Goal: Information Seeking & Learning: Check status

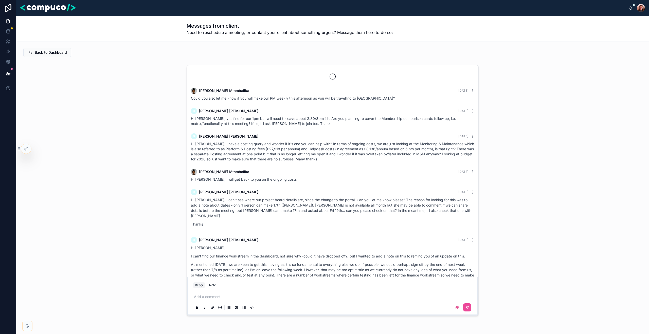
scroll to position [478, 0]
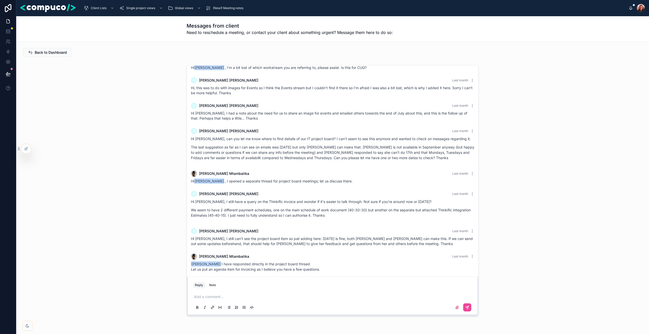
click at [131, 101] on div "Kim Mtambalika 2 months ago Could you also let me know if you will make our PM …" at bounding box center [332, 190] width 625 height 255
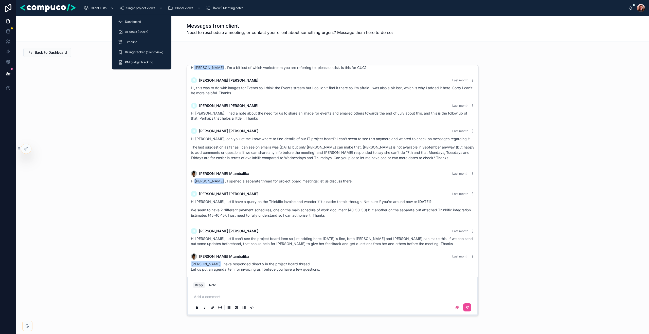
click at [137, 4] on link "Single project views" at bounding box center [142, 8] width 48 height 9
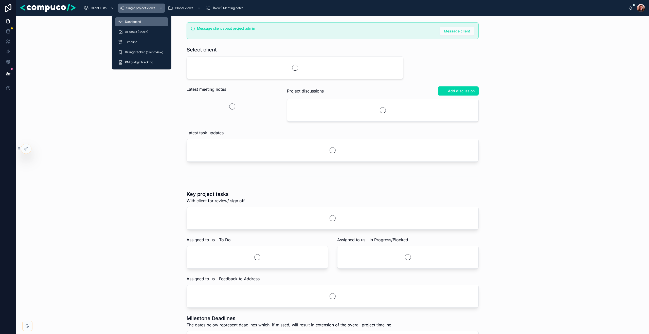
click at [133, 23] on span "Dashboard" at bounding box center [133, 22] width 16 height 4
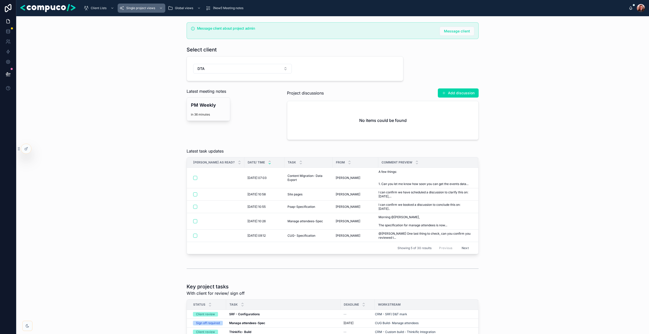
click at [146, 180] on div "Latest task updates Mark as read? Date/ time Task From Comment preview 02/09/20…" at bounding box center [332, 201] width 625 height 110
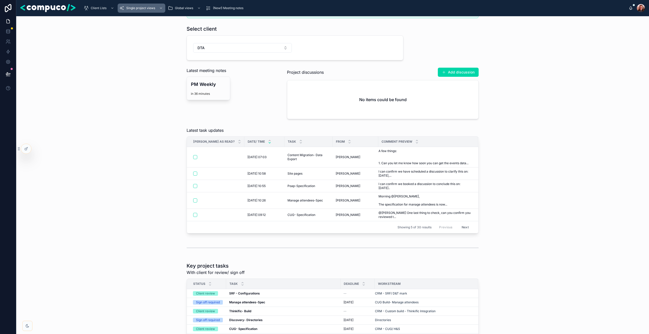
scroll to position [22, 0]
click at [137, 179] on div "Latest task updates Mark as read? Date/ time Task From Comment preview 02/09/20…" at bounding box center [332, 179] width 625 height 110
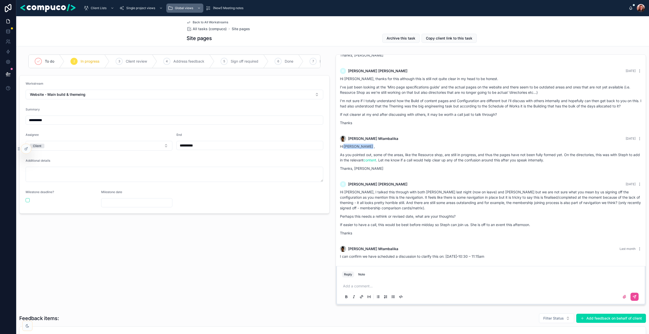
scroll to position [6, 0]
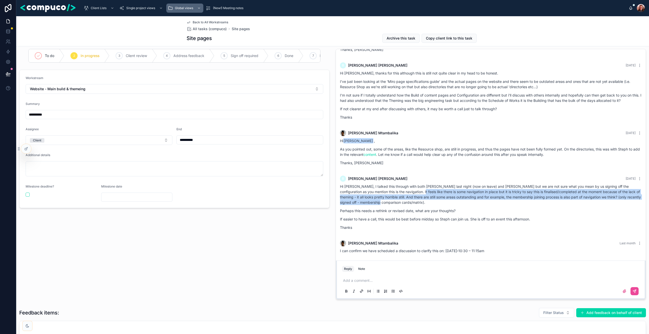
drag, startPoint x: 407, startPoint y: 202, endPoint x: 401, endPoint y: 193, distance: 10.6
click at [401, 193] on p "Hi [PERSON_NAME], I talked this through with both [PERSON_NAME] last night (now…" at bounding box center [491, 194] width 302 height 21
click at [400, 193] on p "Hi [PERSON_NAME], I talked this through with both [PERSON_NAME] last night (now…" at bounding box center [491, 194] width 302 height 21
drag, startPoint x: 400, startPoint y: 193, endPoint x: 409, endPoint y: 202, distance: 12.6
click at [409, 202] on p "Hi [PERSON_NAME], I talked this through with both [PERSON_NAME] last night (now…" at bounding box center [491, 194] width 302 height 21
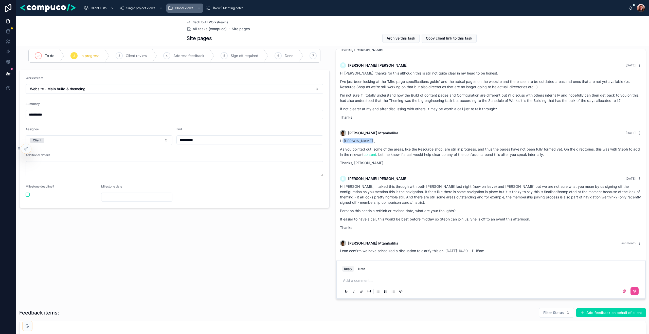
click at [404, 207] on div "Hi [PERSON_NAME], I talked this through with both [PERSON_NAME] last night (now…" at bounding box center [491, 207] width 302 height 46
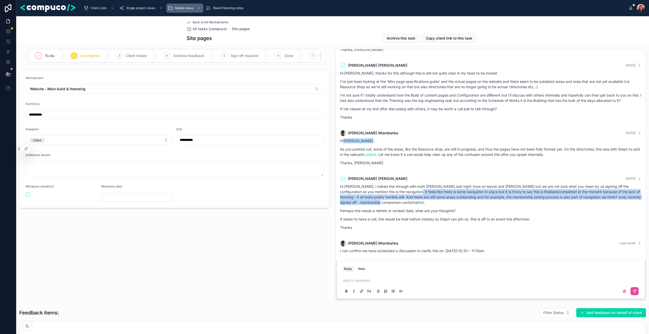
drag, startPoint x: 391, startPoint y: 204, endPoint x: 394, endPoint y: 193, distance: 12.1
click at [394, 193] on p "Hi [PERSON_NAME], I talked this through with both [PERSON_NAME] last night (now…" at bounding box center [491, 194] width 302 height 21
click at [389, 203] on p "Hi [PERSON_NAME], I talked this through with both [PERSON_NAME] last night (now…" at bounding box center [491, 194] width 302 height 21
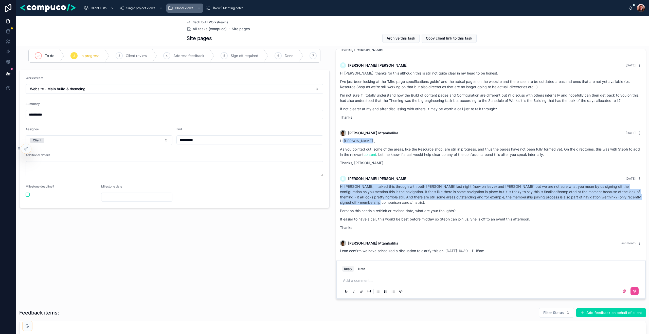
drag, startPoint x: 389, startPoint y: 203, endPoint x: 340, endPoint y: 187, distance: 51.1
click at [340, 187] on p "Hi [PERSON_NAME], I talked this through with both [PERSON_NAME] last night (now…" at bounding box center [491, 194] width 302 height 21
click at [391, 201] on p "Hi [PERSON_NAME], I talked this through with both [PERSON_NAME] last night (now…" at bounding box center [491, 194] width 302 height 21
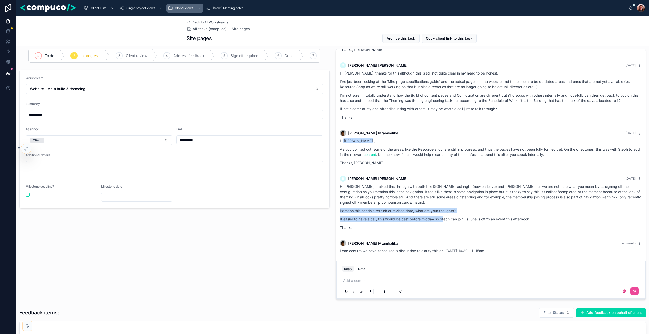
drag, startPoint x: 340, startPoint y: 212, endPoint x: 444, endPoint y: 221, distance: 104.1
click at [444, 221] on div "B [PERSON_NAME] [DATE] Hi [PERSON_NAME], I talked this through with both [PERSO…" at bounding box center [491, 205] width 308 height 64
click at [433, 228] on p "Thanks" at bounding box center [491, 227] width 302 height 5
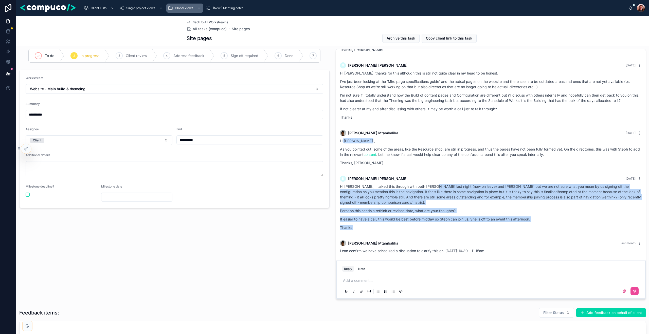
drag, startPoint x: 433, startPoint y: 228, endPoint x: 429, endPoint y: 185, distance: 42.7
click at [429, 185] on div "Hi [PERSON_NAME], I talked this through with both [PERSON_NAME] last night (now…" at bounding box center [491, 207] width 302 height 46
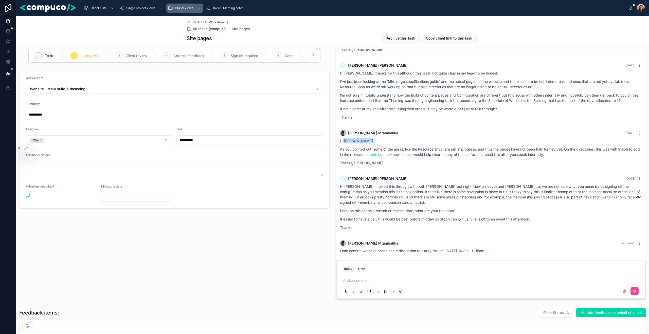
click at [425, 202] on p "Hi [PERSON_NAME], I talked this through with both [PERSON_NAME] last night (now…" at bounding box center [491, 194] width 302 height 21
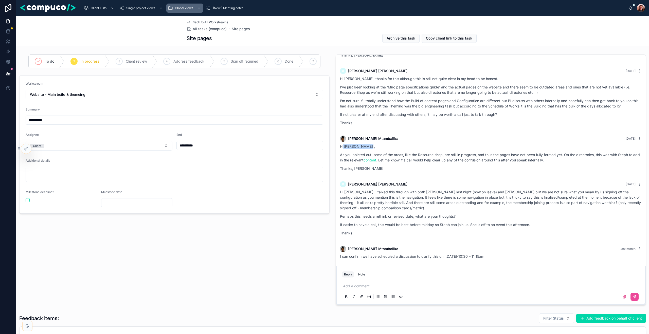
click at [406, 194] on p "Hi [PERSON_NAME], I talked this through with both [PERSON_NAME] last night (now…" at bounding box center [491, 199] width 302 height 21
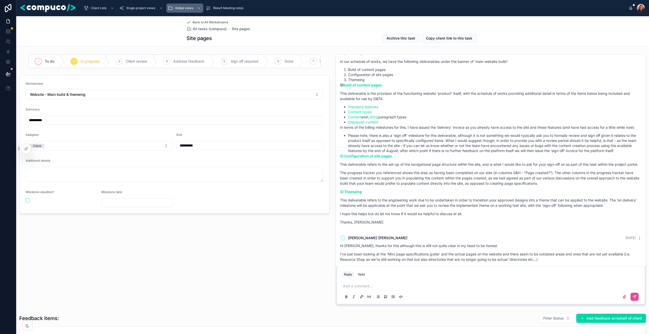
scroll to position [685, 0]
click at [401, 178] on div "Morning [PERSON_NAME], Thanks for coming back on this. Apologies for any confus…" at bounding box center [491, 126] width 302 height 196
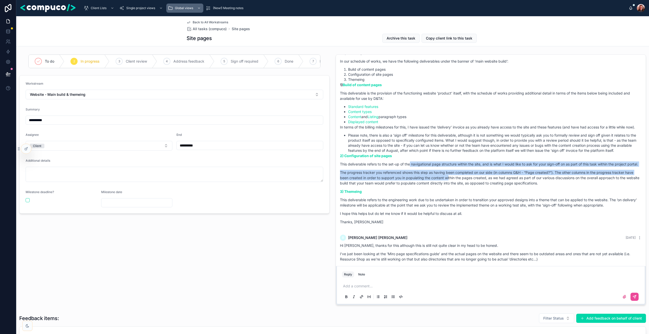
drag, startPoint x: 414, startPoint y: 174, endPoint x: 449, endPoint y: 187, distance: 37.1
click at [449, 187] on div "Morning [PERSON_NAME], Thanks for coming back on this. Apologies for any confus…" at bounding box center [491, 126] width 302 height 196
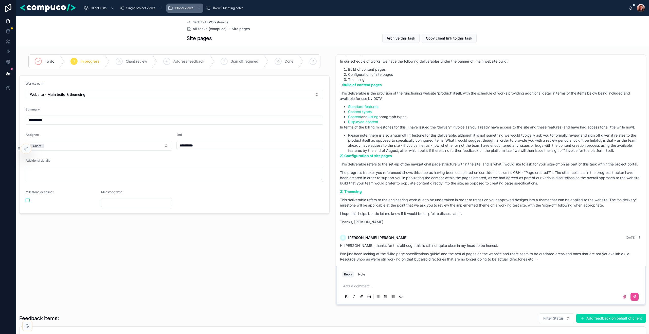
click at [470, 186] on p "The progress tracker you referenced shows this step as having been completed on…" at bounding box center [491, 178] width 302 height 16
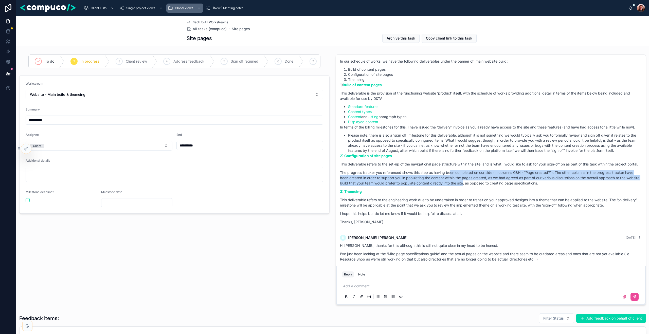
drag, startPoint x: 463, startPoint y: 196, endPoint x: 450, endPoint y: 184, distance: 17.8
click at [450, 184] on p "The progress tracker you referenced shows this step as having been completed on…" at bounding box center [491, 178] width 302 height 16
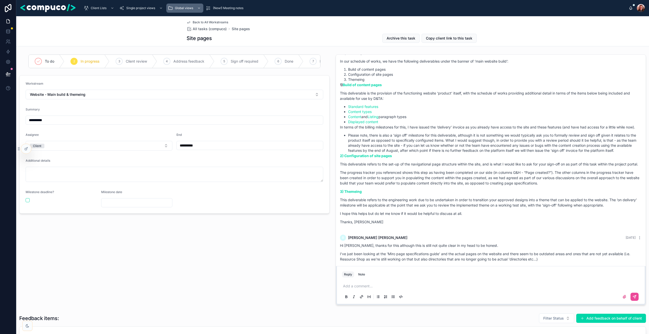
click at [447, 184] on p "The progress tracker you referenced shows this step as having been completed on…" at bounding box center [491, 178] width 302 height 16
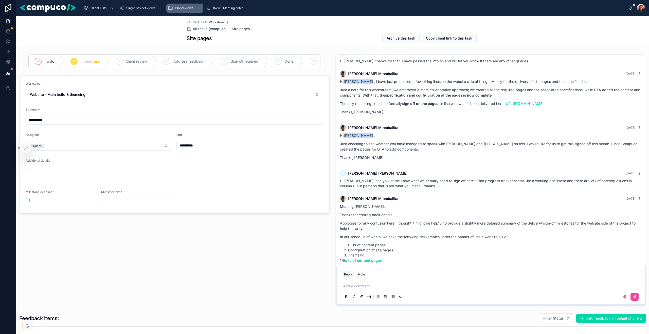
scroll to position [499, 0]
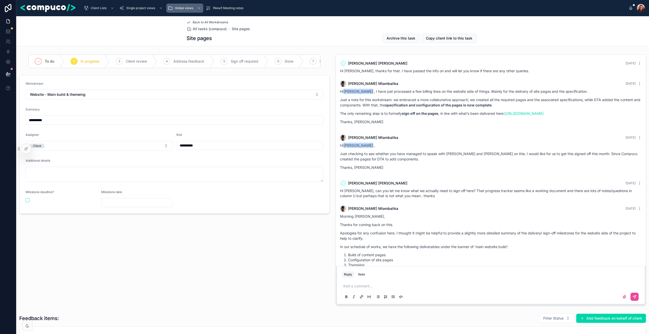
click at [409, 198] on span "Hi [PERSON_NAME], can you let me know what we actually need to sign off here? T…" at bounding box center [486, 193] width 292 height 9
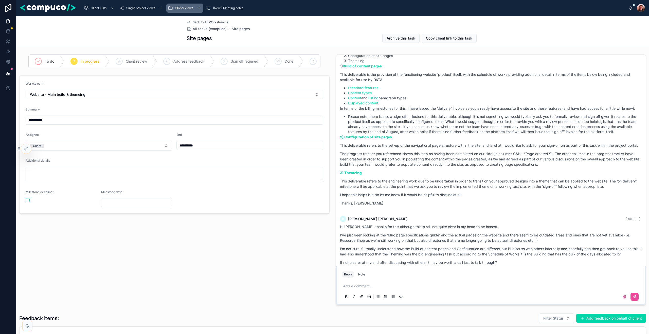
scroll to position [705, 0]
click at [408, 161] on p "The progress tracker you referenced shows this step as having been completed on…" at bounding box center [491, 158] width 302 height 16
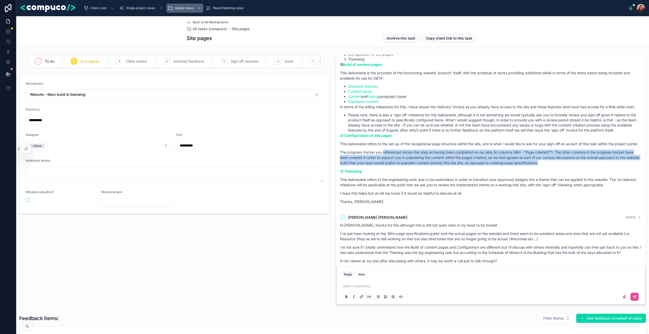
drag, startPoint x: 383, startPoint y: 162, endPoint x: 544, endPoint y: 176, distance: 161.5
click at [544, 166] on p "The progress tracker you referenced shows this step as having been completed on…" at bounding box center [491, 158] width 302 height 16
click at [552, 166] on p "The progress tracker you referenced shows this step as having been completed on…" at bounding box center [491, 158] width 302 height 16
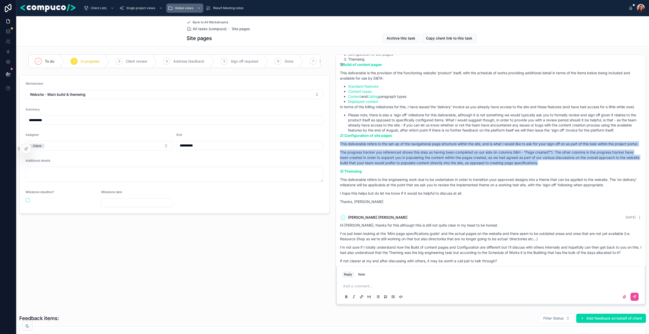
drag, startPoint x: 551, startPoint y: 173, endPoint x: 340, endPoint y: 153, distance: 211.5
click at [340, 153] on div "Morning [PERSON_NAME], Thanks for coming back on this. Apologies for any confus…" at bounding box center [491, 106] width 302 height 196
click at [340, 147] on p "This deliverable refers to the set-up of the navigational page structure within…" at bounding box center [491, 143] width 302 height 5
drag, startPoint x: 340, startPoint y: 153, endPoint x: 543, endPoint y: 175, distance: 203.3
click at [543, 175] on div "Morning [PERSON_NAME], Thanks for coming back on this. Apologies for any confus…" at bounding box center [491, 106] width 302 height 196
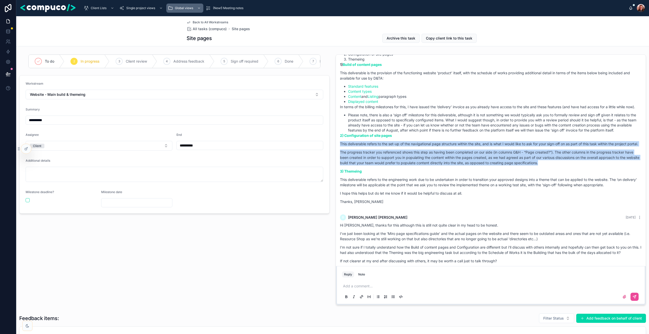
click at [543, 166] on p "The progress tracker you referenced shows this step as having been completed on…" at bounding box center [491, 158] width 302 height 16
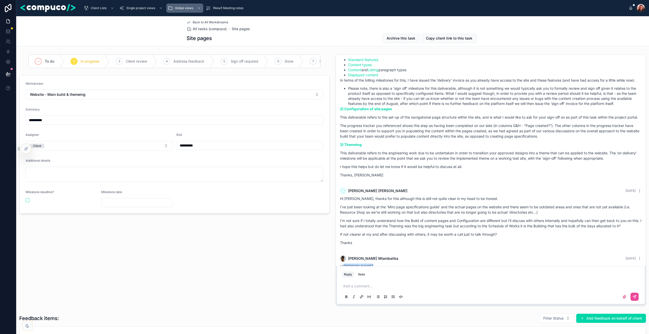
scroll to position [732, 0]
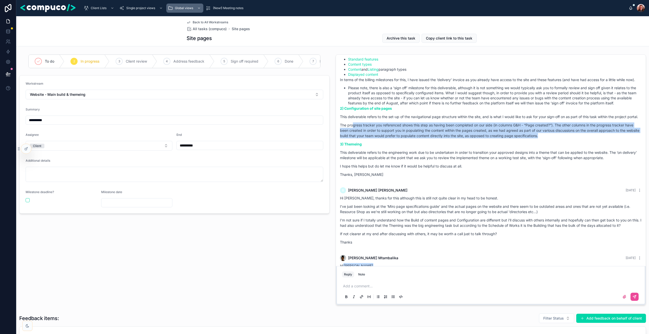
drag, startPoint x: 551, startPoint y: 145, endPoint x: 352, endPoint y: 135, distance: 199.5
click at [352, 135] on p "The progress tracker you referenced shows this step as having been completed on…" at bounding box center [491, 130] width 302 height 16
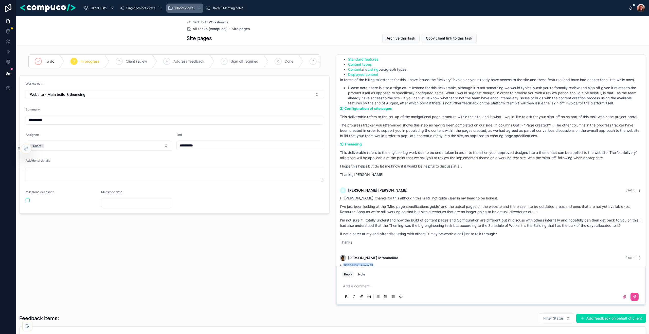
click at [390, 160] on p "This deliverable refers to the engineering work due to be undertaken in order t…" at bounding box center [491, 155] width 302 height 11
click at [367, 177] on p "Thanks, [PERSON_NAME]" at bounding box center [491, 174] width 302 height 5
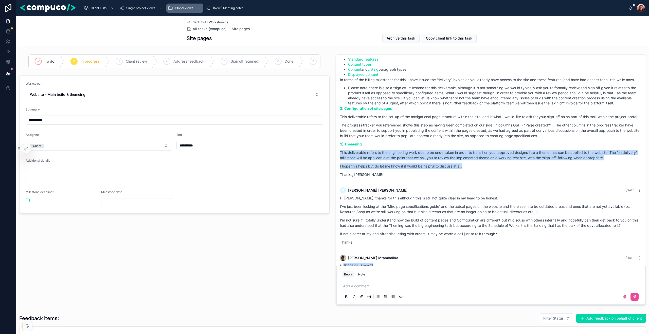
drag, startPoint x: 467, startPoint y: 178, endPoint x: 335, endPoint y: 163, distance: 133.2
click at [335, 163] on div "[PERSON_NAME] [DATE] Morning both, adding this message from [PERSON_NAME] from …" at bounding box center [491, 179] width 316 height 255
click at [338, 163] on div "[PERSON_NAME] [DATE] Morning [PERSON_NAME], Thanks for coming back on this. Apo…" at bounding box center [491, 77] width 308 height 214
drag, startPoint x: 340, startPoint y: 163, endPoint x: 471, endPoint y: 179, distance: 132.6
click at [471, 179] on div "[PERSON_NAME] [DATE] Morning [PERSON_NAME], Thanks for coming back on this. Apo…" at bounding box center [491, 77] width 308 height 214
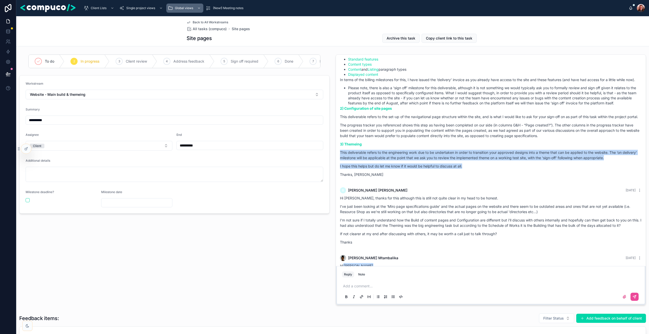
click at [471, 169] on p "I hope this helps but do let me know if it would be helpful to discuss at all." at bounding box center [491, 166] width 302 height 5
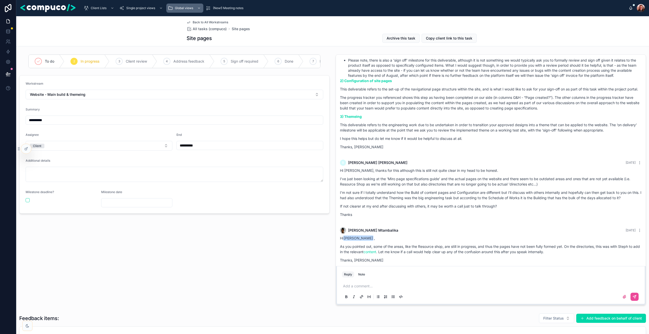
scroll to position [760, 0]
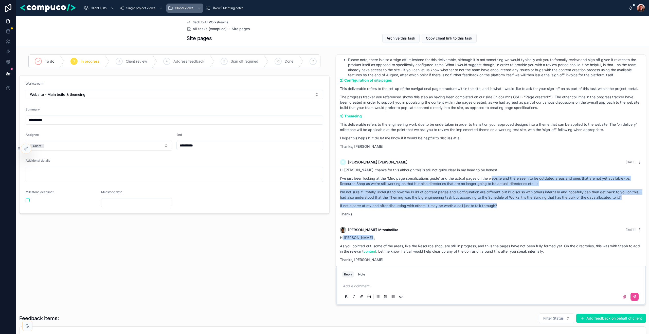
drag, startPoint x: 509, startPoint y: 215, endPoint x: 491, endPoint y: 191, distance: 30.5
click at [491, 191] on div "Hi [PERSON_NAME], thanks for this although this is still not quite clear in my …" at bounding box center [491, 191] width 302 height 49
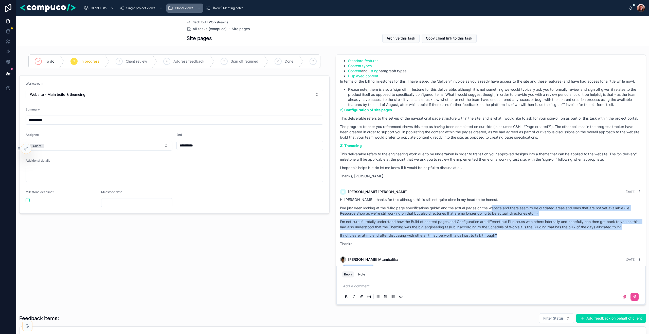
scroll to position [719, 0]
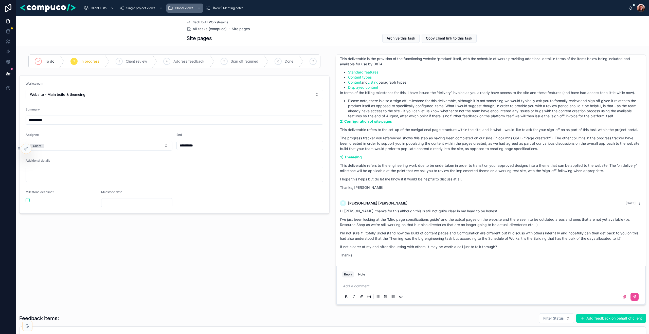
click at [481, 182] on p "I hope this helps but do let me know if it would be helpful to discuss at all." at bounding box center [491, 178] width 302 height 5
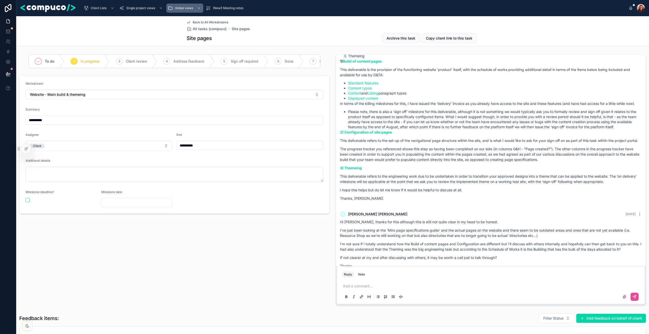
scroll to position [709, 0]
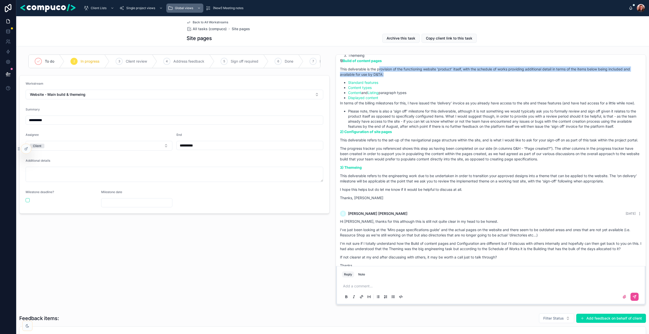
drag, startPoint x: 379, startPoint y: 79, endPoint x: 390, endPoint y: 84, distance: 12.7
click at [390, 77] on p "This deliverable is the provision of the functioning website ‘product’ itself, …" at bounding box center [491, 71] width 302 height 11
click at [383, 77] on p "This deliverable is the provision of the functioning website ‘product’ itself, …" at bounding box center [491, 71] width 302 height 11
drag, startPoint x: 382, startPoint y: 85, endPoint x: 340, endPoint y: 80, distance: 42.4
click at [340, 77] on p "This deliverable is the provision of the functioning website ‘product’ itself, …" at bounding box center [491, 71] width 302 height 11
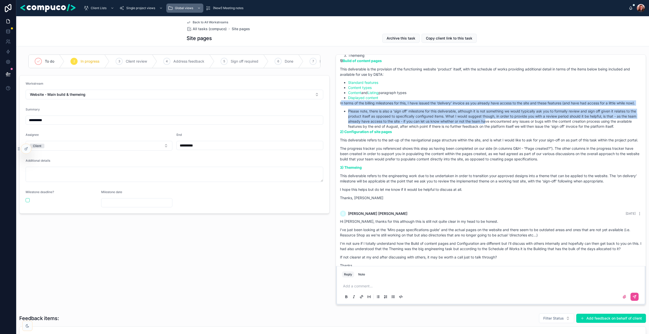
drag, startPoint x: 340, startPoint y: 112, endPoint x: 486, endPoint y: 131, distance: 146.5
click at [486, 131] on div "Morning [PERSON_NAME], Thanks for coming back on this. Apologies for any confus…" at bounding box center [491, 102] width 302 height 196
click at [486, 129] on li "Please note, there is also a ‘sign off’ milestone for this deliverable, althoug…" at bounding box center [495, 119] width 294 height 20
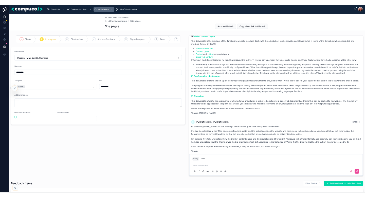
scroll to position [714, 0]
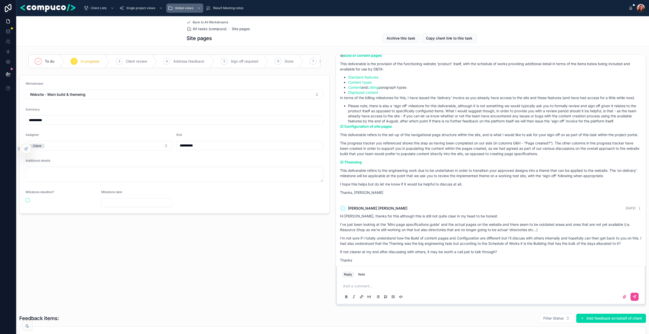
drag, startPoint x: 630, startPoint y: 132, endPoint x: 447, endPoint y: 120, distance: 182.9
click at [447, 120] on li "Please note, there is also a ‘sign off’ milestone for this deliverable, althoug…" at bounding box center [495, 113] width 294 height 20
click at [431, 156] on p "The progress tracker you referenced shows this step as having been completed on…" at bounding box center [491, 148] width 302 height 16
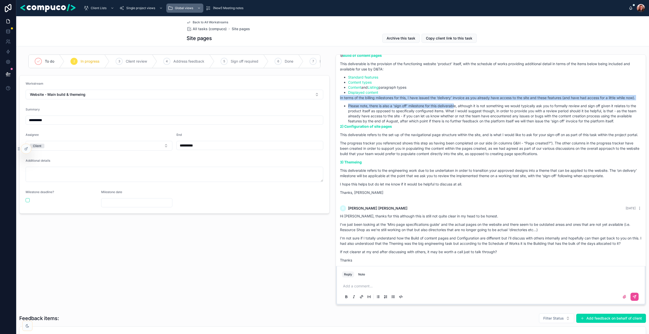
drag, startPoint x: 340, startPoint y: 109, endPoint x: 456, endPoint y: 117, distance: 116.1
click at [456, 117] on div "Morning [PERSON_NAME], Thanks for coming back on this. Apologies for any confus…" at bounding box center [491, 97] width 302 height 196
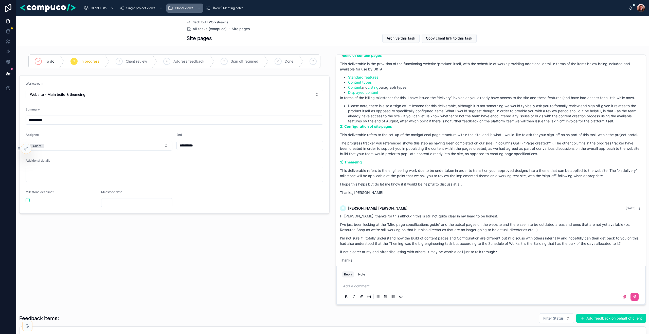
click at [454, 123] on li "Please note, there is also a ‘sign off’ milestone for this deliverable, althoug…" at bounding box center [495, 113] width 294 height 20
click at [365, 79] on link "Standard features" at bounding box center [363, 77] width 30 height 4
click at [404, 137] on p "This deliverable refers to the set-up of the navigational page structure within…" at bounding box center [491, 134] width 302 height 5
drag, startPoint x: 624, startPoint y: 132, endPoint x: 339, endPoint y: 110, distance: 285.6
click at [339, 110] on div "[PERSON_NAME] [DATE] Morning [PERSON_NAME], Thanks for coming back on this. Apo…" at bounding box center [491, 95] width 308 height 214
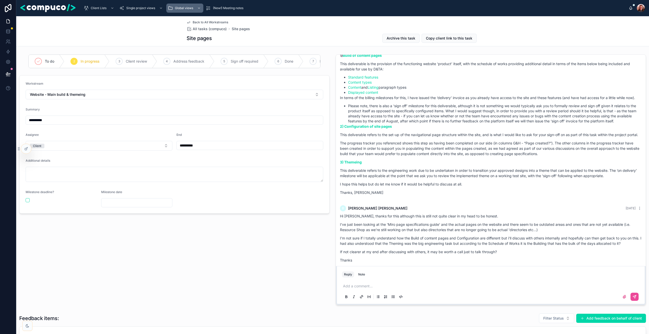
click at [402, 137] on p "This deliverable refers to the set-up of the navigational page structure within…" at bounding box center [491, 134] width 302 height 5
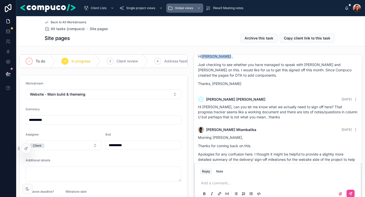
scroll to position [861, 0]
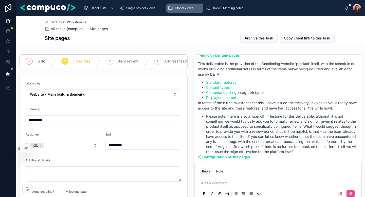
click at [191, 83] on div "[PERSON_NAME] [DATE] Morning both, adding this message from [PERSON_NAME] from …" at bounding box center [278, 133] width 174 height 163
click at [225, 32] on div "Back to All Workstreams All tasks (compuco) Site pages Site pages Archive this …" at bounding box center [191, 31] width 292 height 30
click at [227, 26] on div "Back to All Workstreams All tasks (compuco) Site pages" at bounding box center [191, 25] width 292 height 11
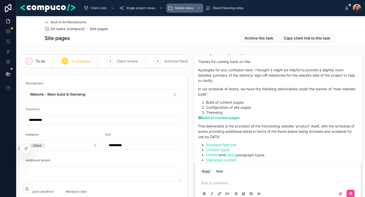
scroll to position [798, 0]
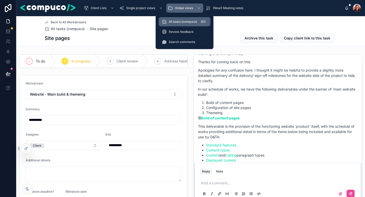
click at [177, 30] on span "Review feedback" at bounding box center [181, 32] width 25 height 4
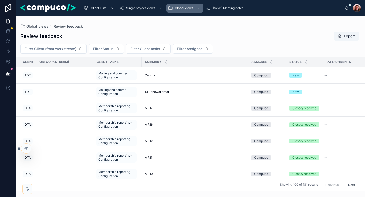
click at [243, 38] on div "Review feedback Export" at bounding box center [190, 36] width 341 height 10
